Goal: Task Accomplishment & Management: Manage account settings

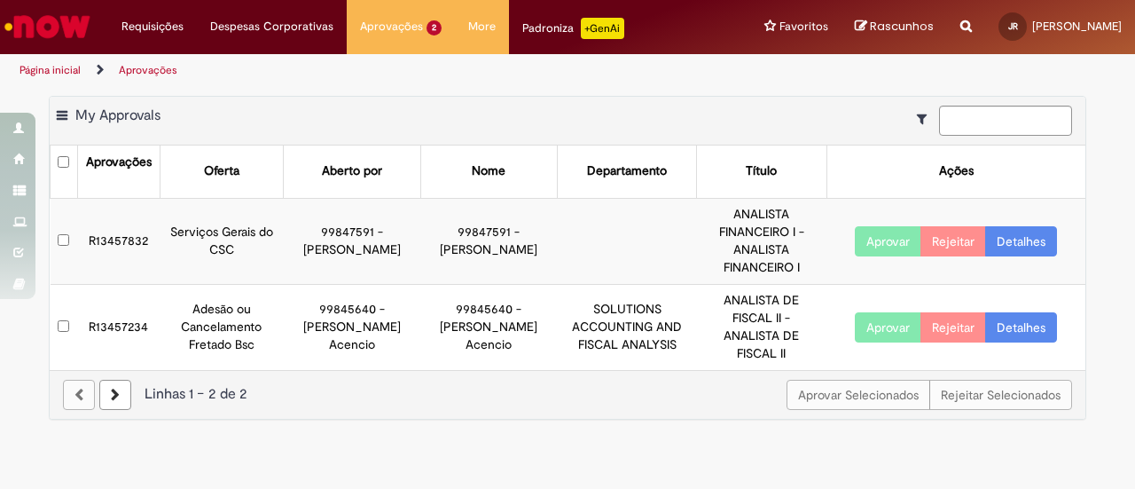
click at [873, 227] on button "Aprovar" at bounding box center [888, 241] width 67 height 30
click at [872, 312] on button "Aprovar" at bounding box center [888, 327] width 67 height 30
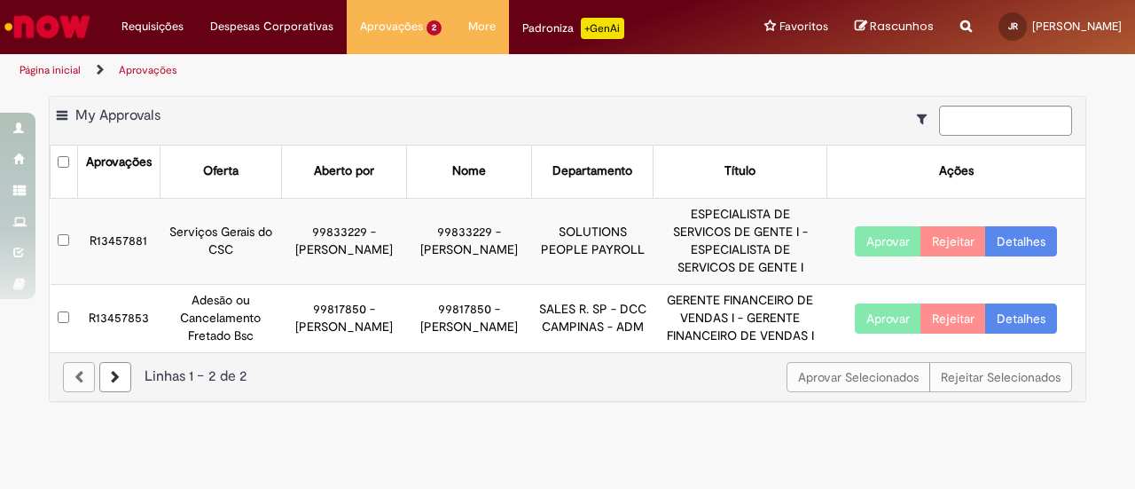
click at [121, 362] on link at bounding box center [115, 377] width 32 height 30
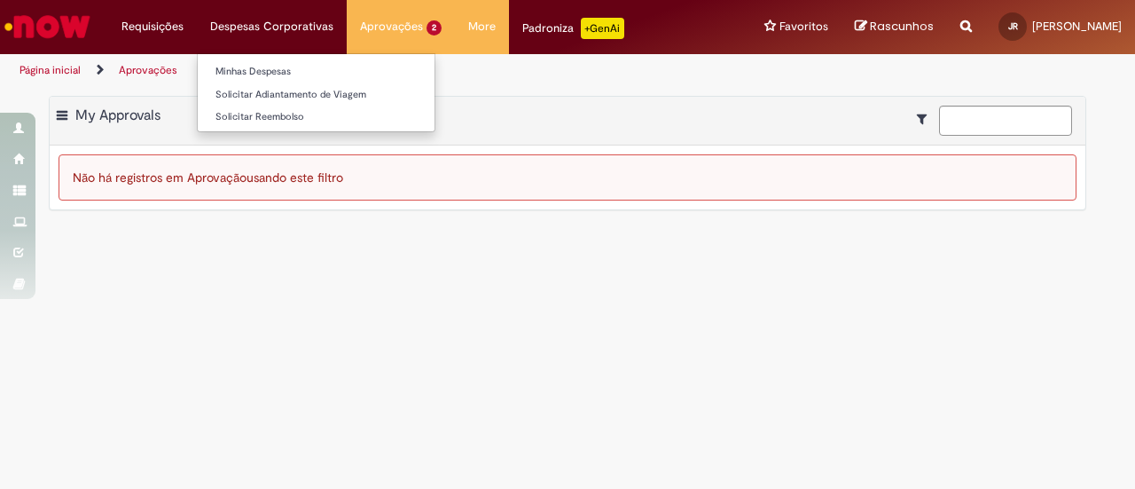
click at [197, 27] on li "Despesas Corporativas Minhas Despesas Solicitar Adiantamento de Viagem Solicita…" at bounding box center [152, 26] width 89 height 53
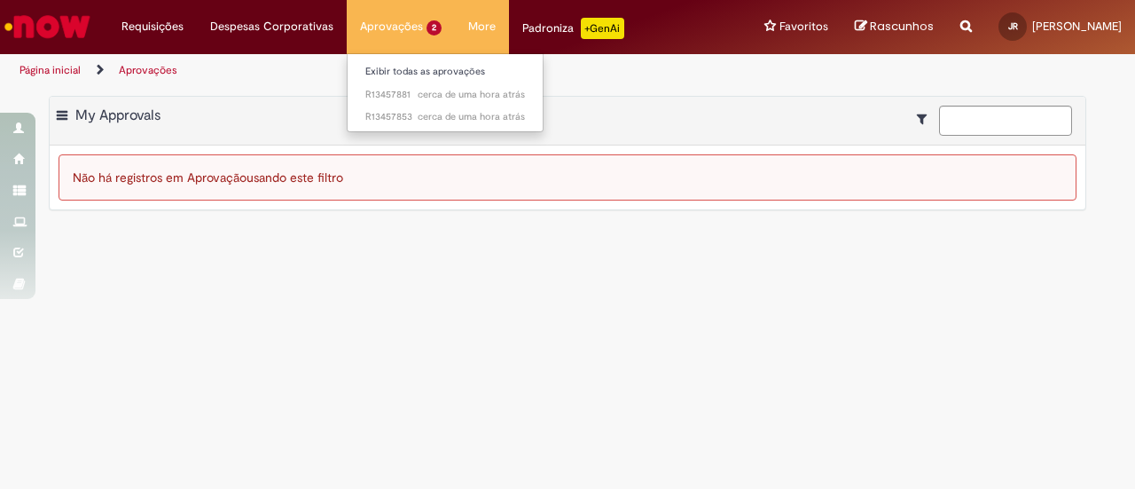
click at [405, 23] on li "Aprovações 2 Exibir todas as aprovações cerca de uma hora atrás cerca de uma ho…" at bounding box center [401, 26] width 108 height 53
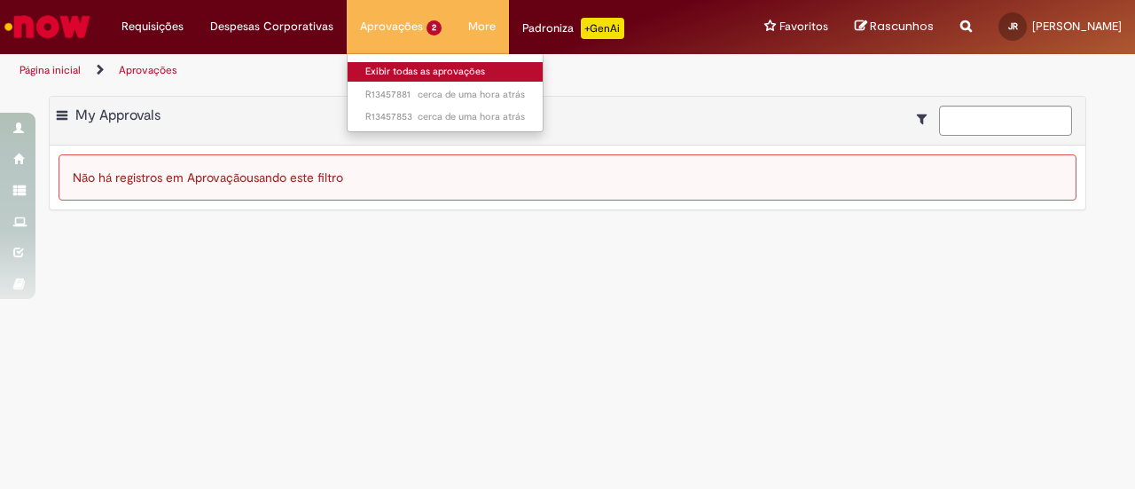
click at [404, 67] on link "Exibir todas as aprovações" at bounding box center [445, 72] width 195 height 20
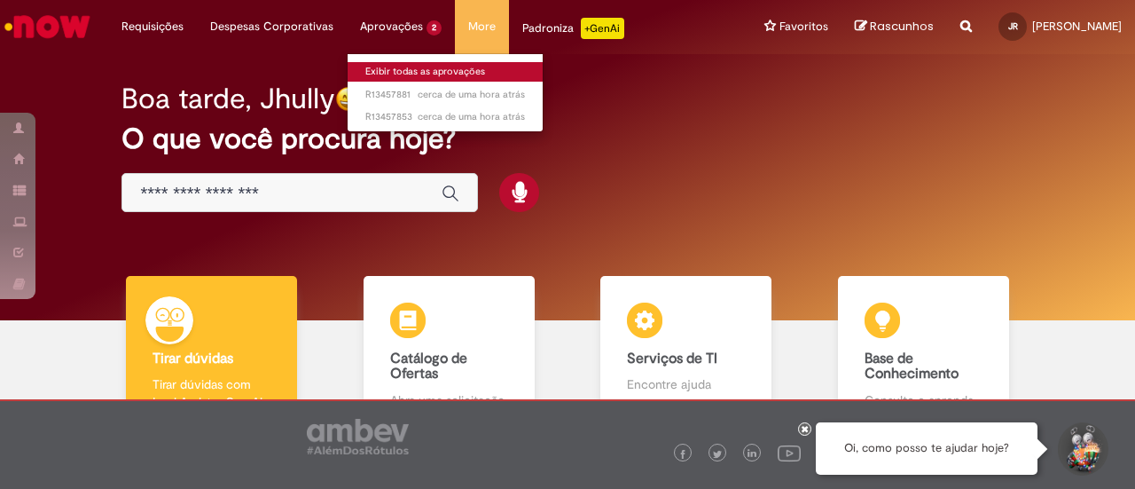
click at [399, 70] on link "Exibir todas as aprovações" at bounding box center [445, 72] width 195 height 20
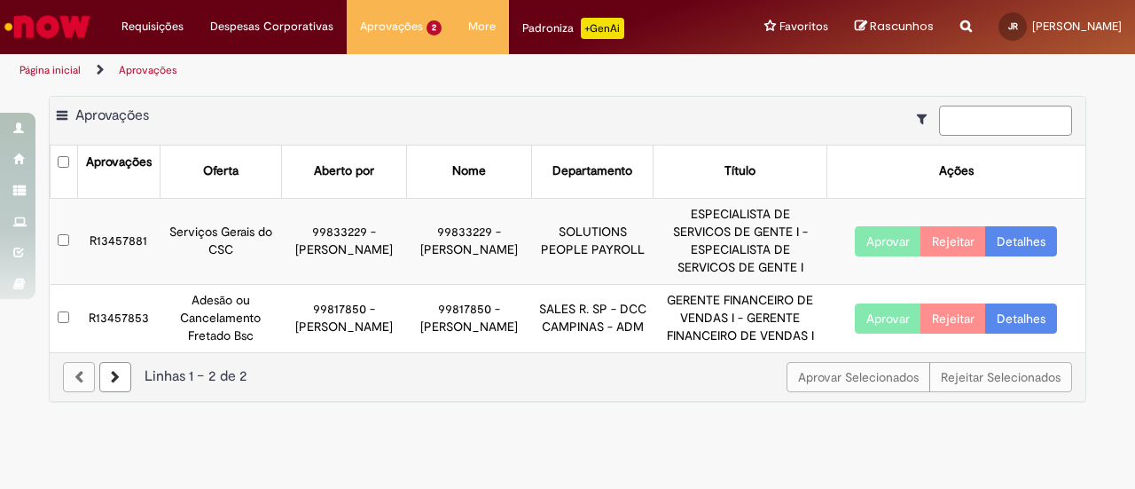
click at [971, 114] on input at bounding box center [1005, 121] width 133 height 30
type input "*******"
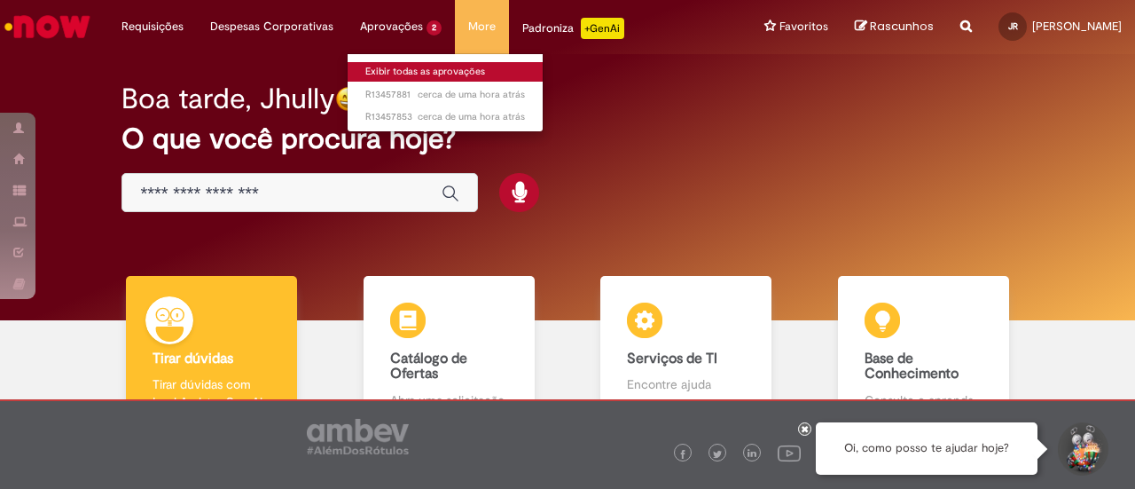
click at [422, 68] on link "Exibir todas as aprovações" at bounding box center [445, 72] width 195 height 20
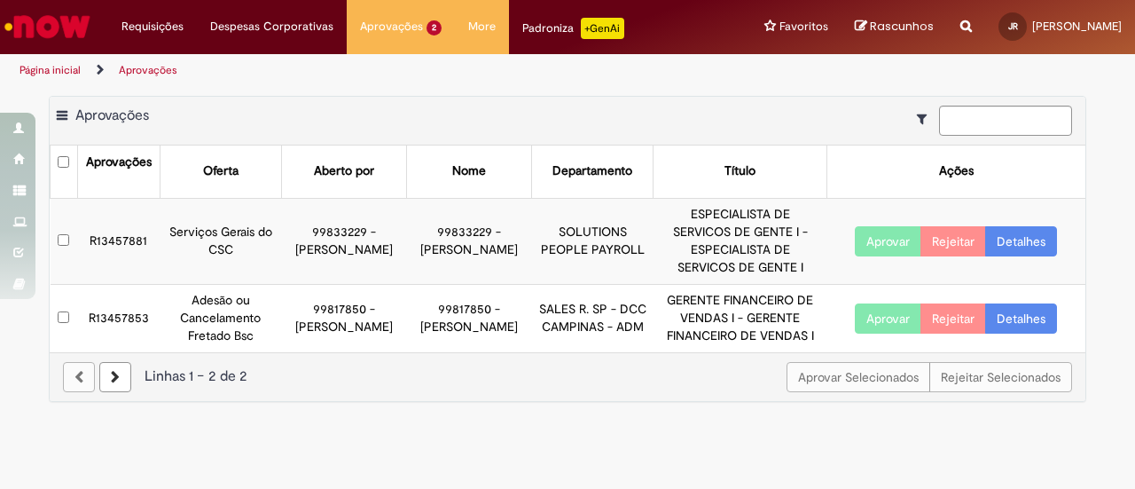
click at [1018, 227] on link "Detalhes" at bounding box center [1021, 241] width 72 height 30
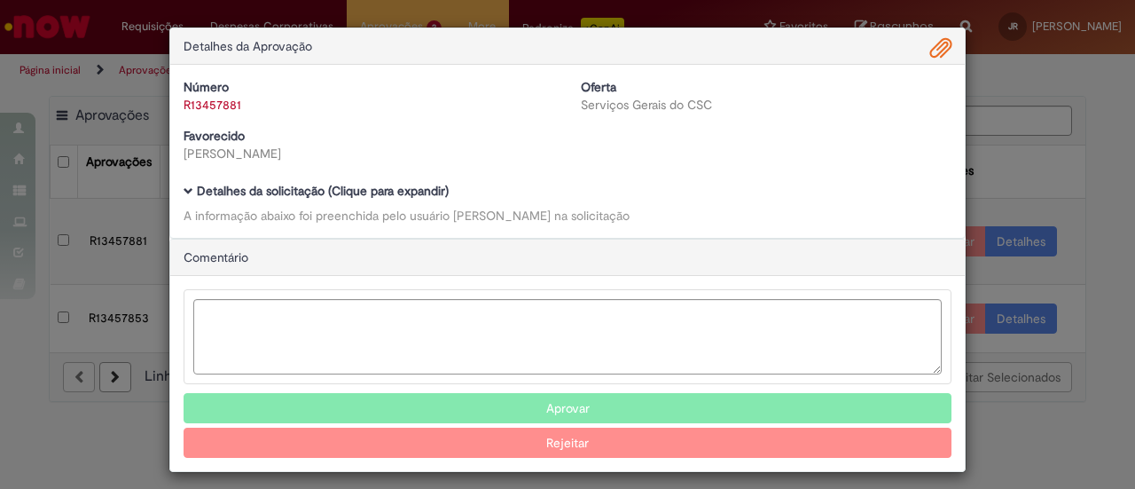
click at [184, 187] on span "Ambev Approval Modal" at bounding box center [189, 191] width 10 height 10
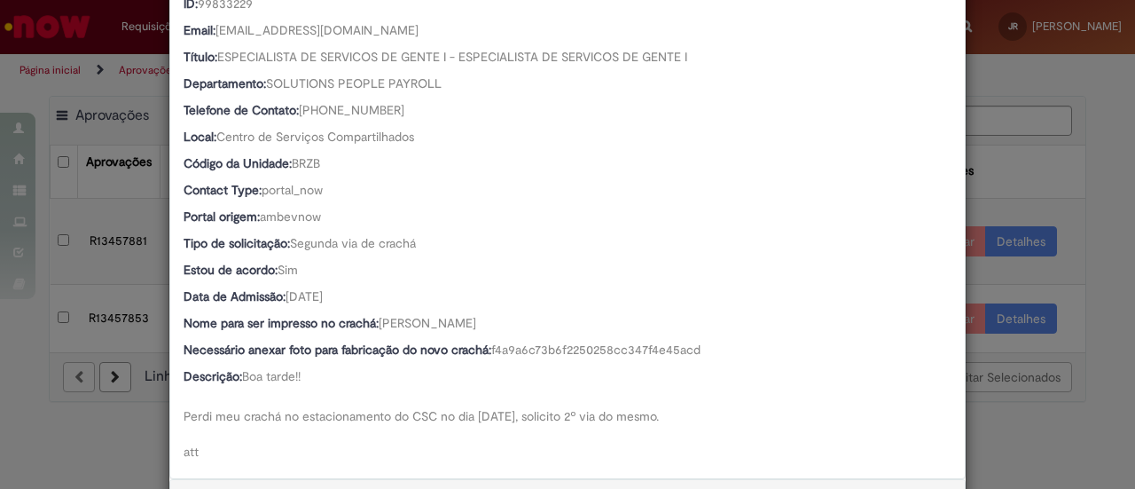
scroll to position [355, 0]
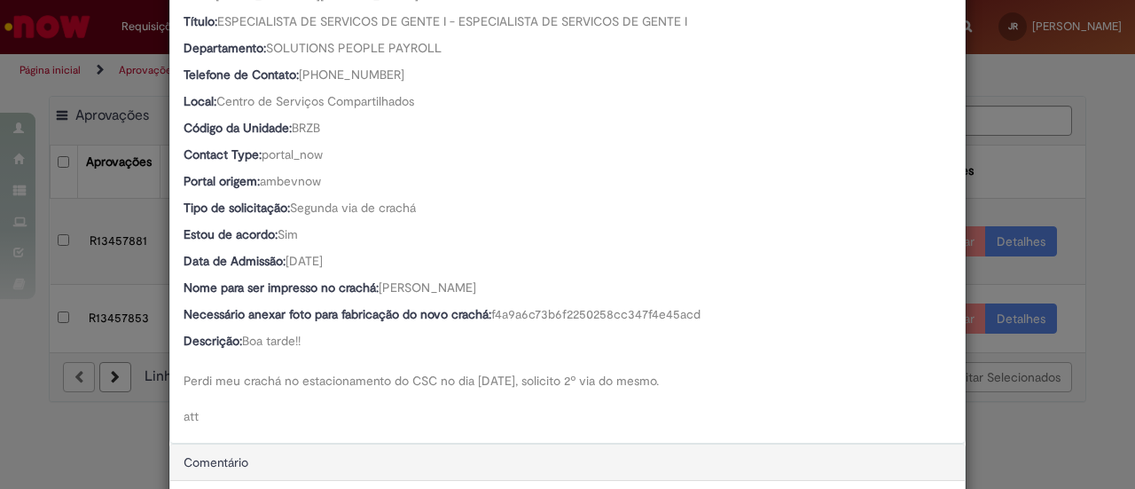
click at [1053, 159] on div "Detalhes da Aprovação Número R13457881 Oferta Serviços Gerais do CSC Favorecido…" at bounding box center [567, 244] width 1135 height 489
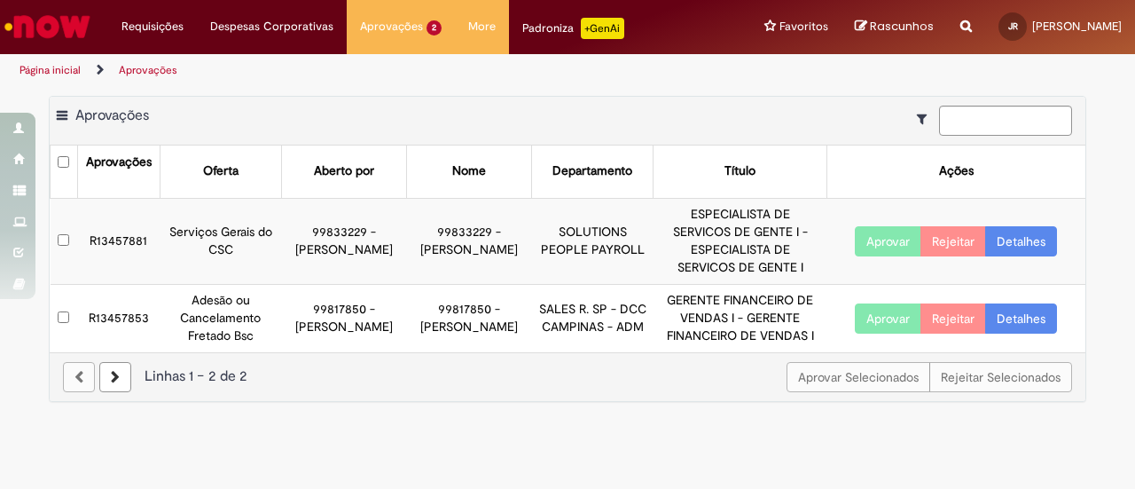
click at [1029, 303] on link "Detalhes" at bounding box center [1021, 318] width 72 height 30
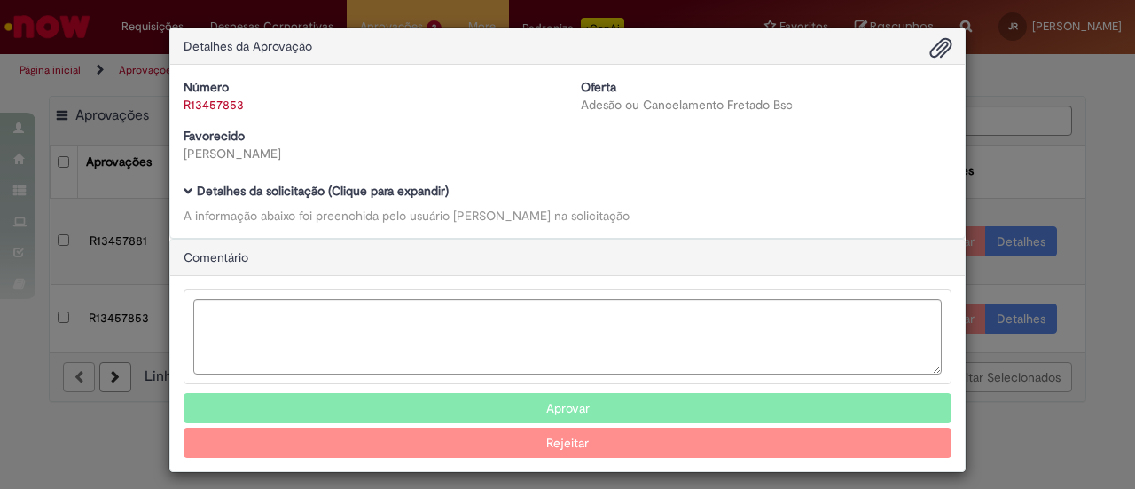
click at [184, 189] on span "Ambev Approval Modal" at bounding box center [189, 191] width 10 height 10
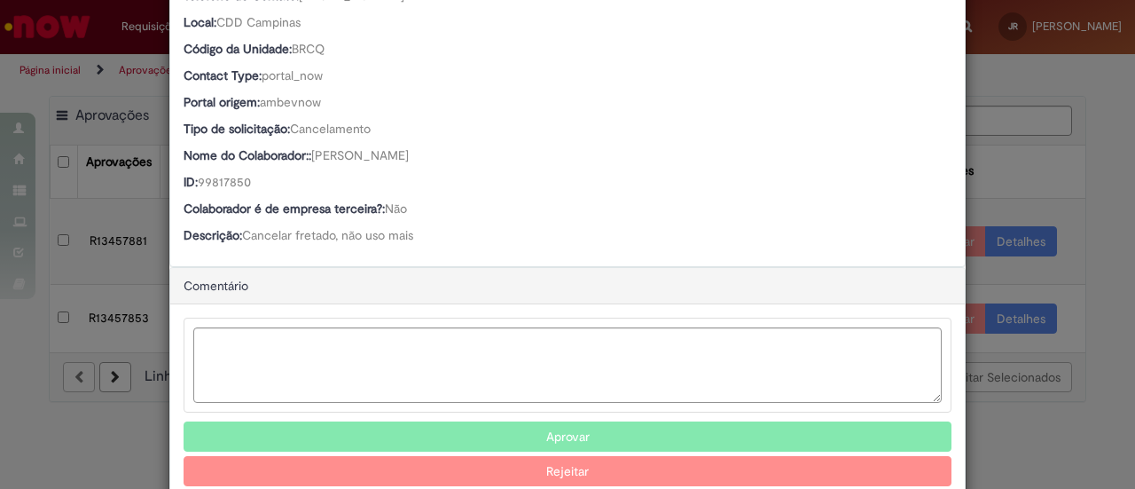
scroll to position [433, 0]
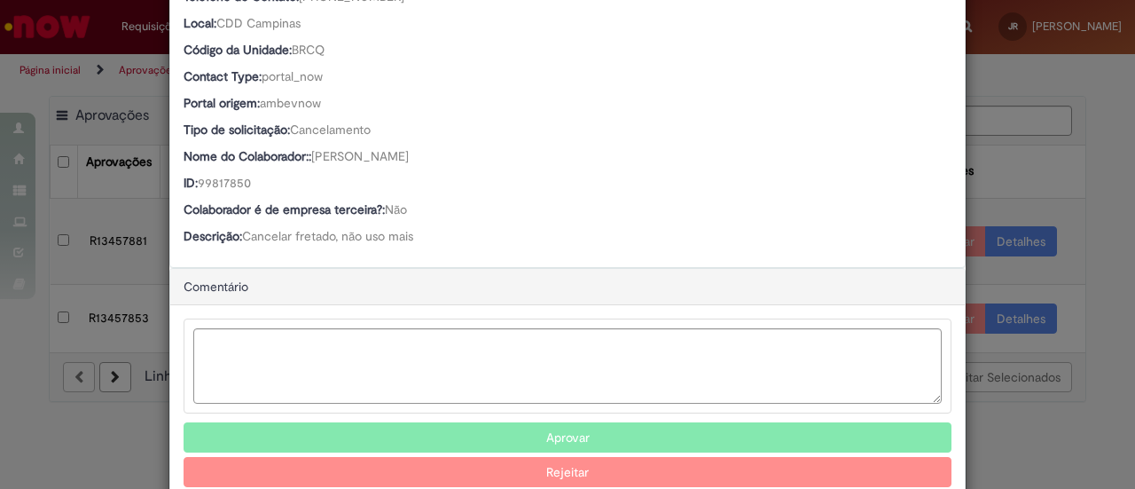
click at [573, 428] on button "Aprovar" at bounding box center [568, 437] width 768 height 30
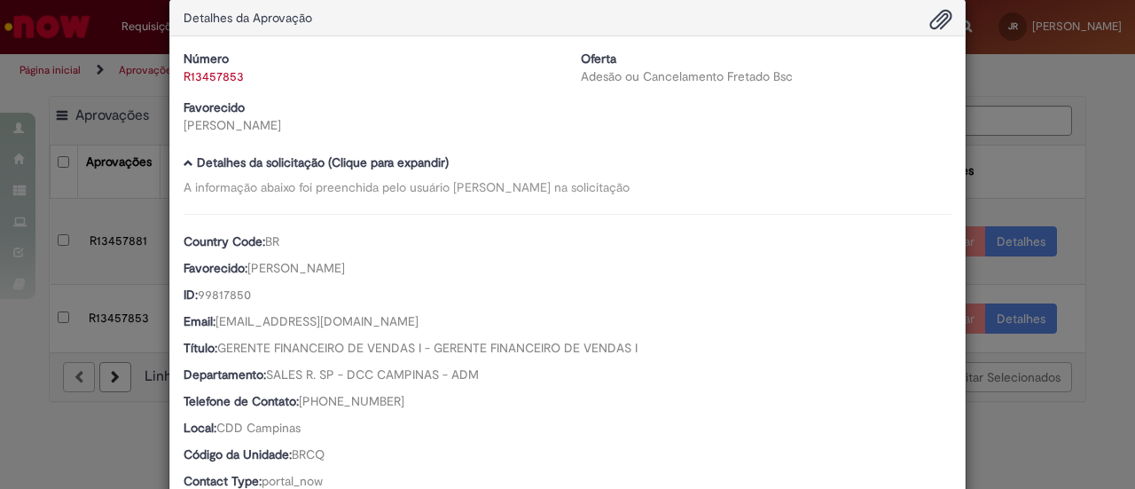
scroll to position [0, 0]
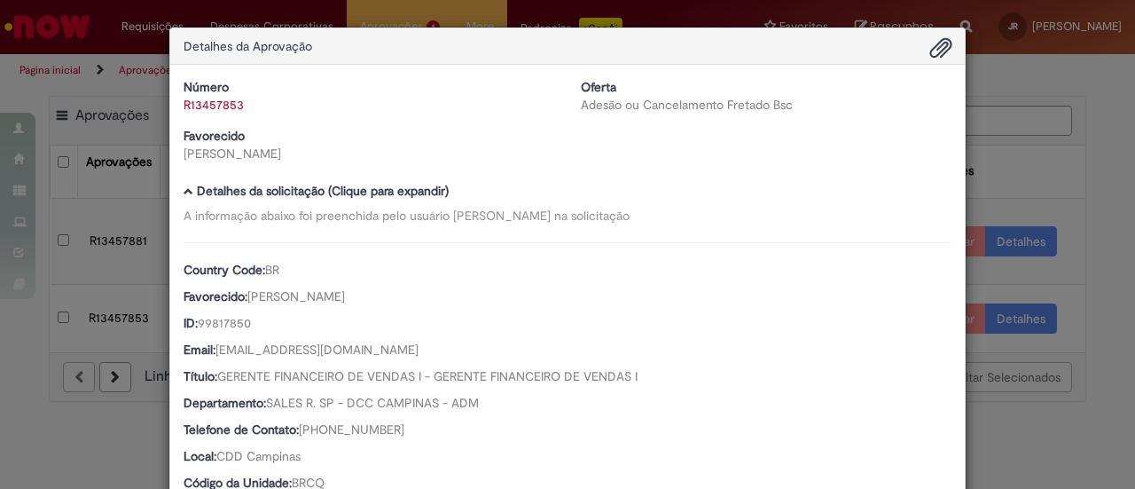
click at [1007, 213] on div "Detalhes da Aprovação Número R13457853 Oferta Adesão ou Cancelamento Fretado Bs…" at bounding box center [567, 244] width 1135 height 489
